Goal: Information Seeking & Learning: Learn about a topic

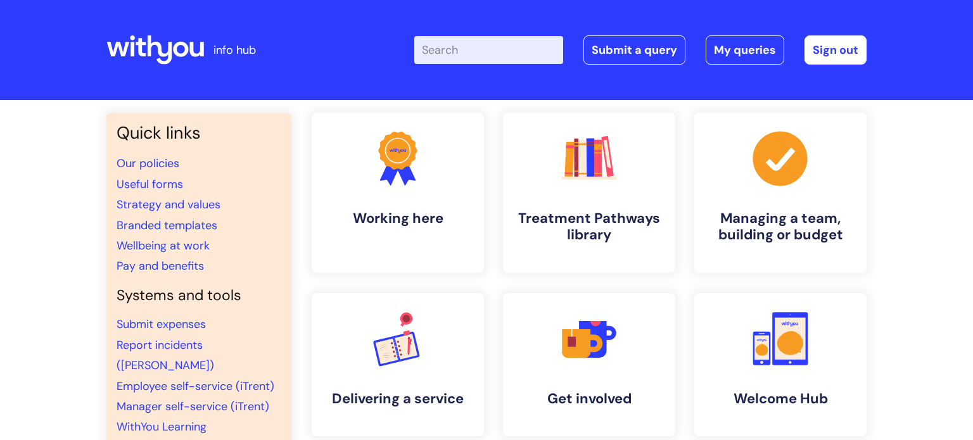
click at [489, 50] on input "Enter your search term here..." at bounding box center [488, 50] width 149 height 28
type input "alcohol"
click button "Search" at bounding box center [0, 0] width 0 height 0
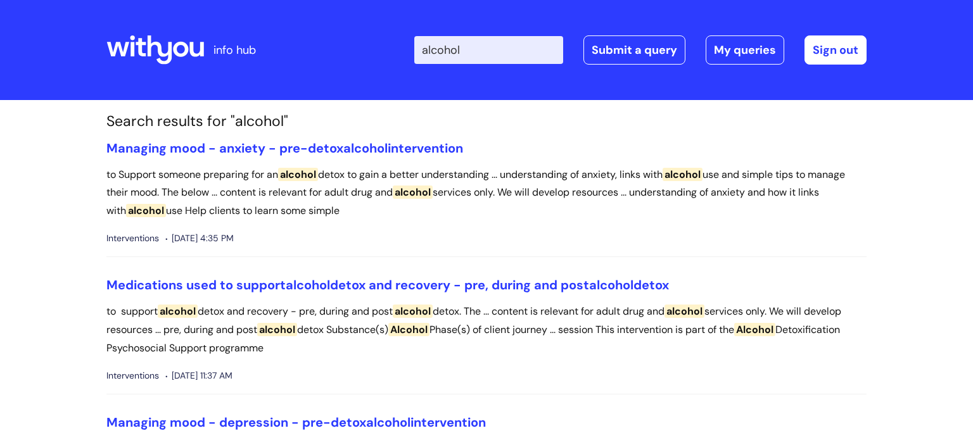
click at [164, 48] on icon at bounding box center [155, 50] width 98 height 30
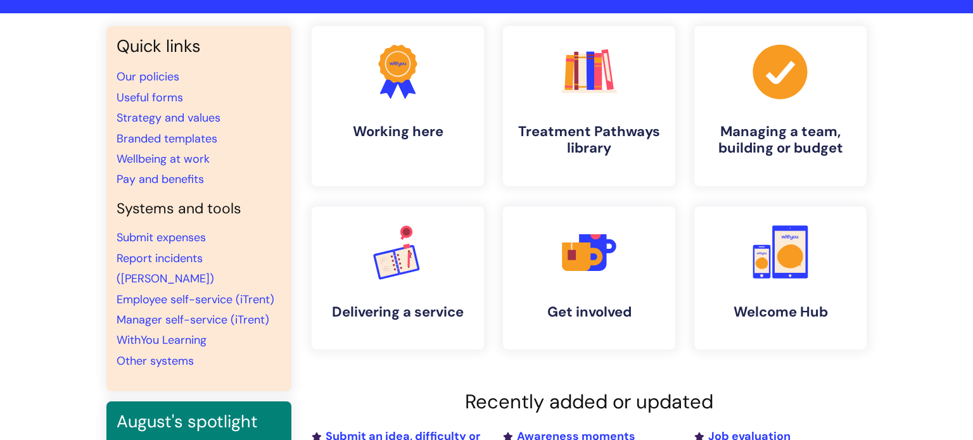
scroll to position [76, 0]
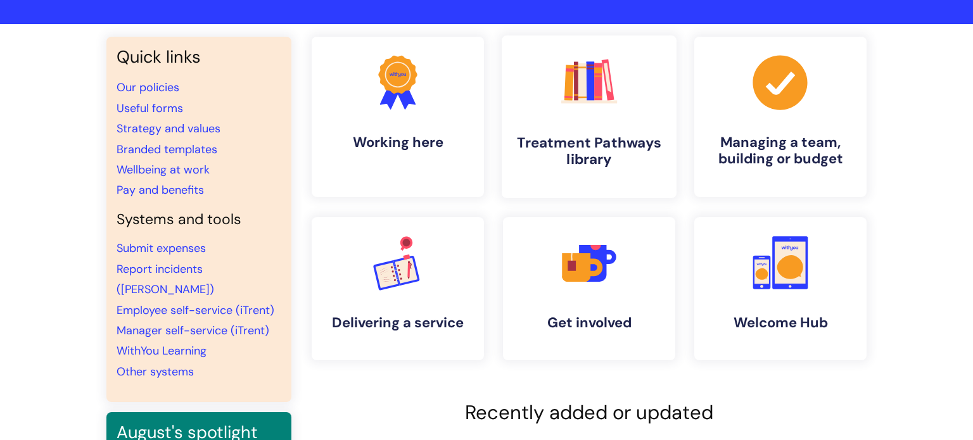
click at [631, 119] on link ".cls-1{fill:#f89b22;}.cls-1,.cls-2,.cls-3,.cls-4,.cls-5,.cls-6,.cls-7{stroke-wi…" at bounding box center [589, 116] width 175 height 163
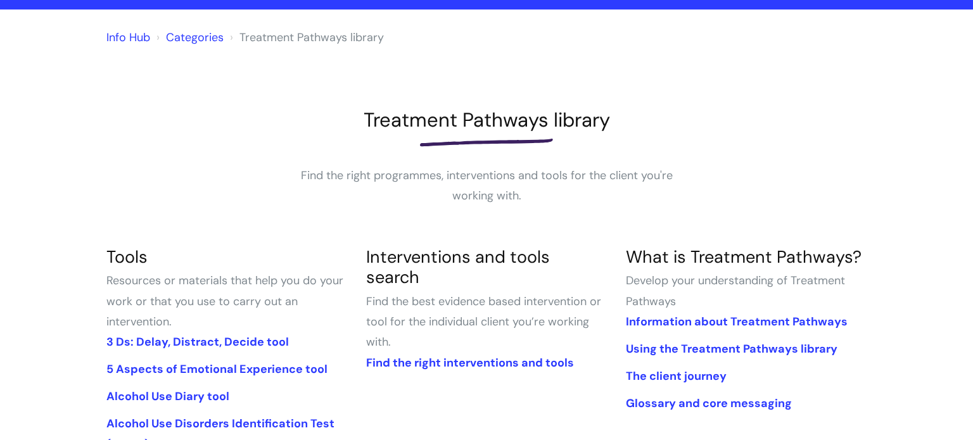
scroll to position [101, 0]
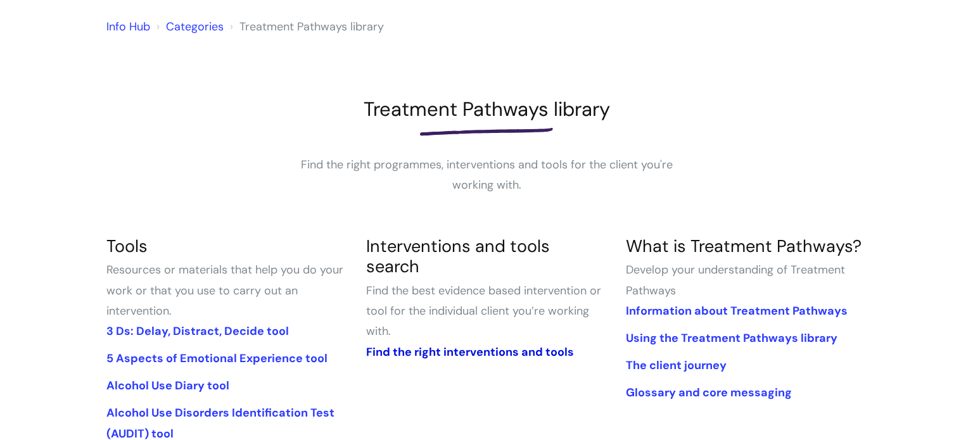
click at [445, 345] on link "Find the right interventions and tools" at bounding box center [470, 352] width 208 height 15
